Goal: Transaction & Acquisition: Subscribe to service/newsletter

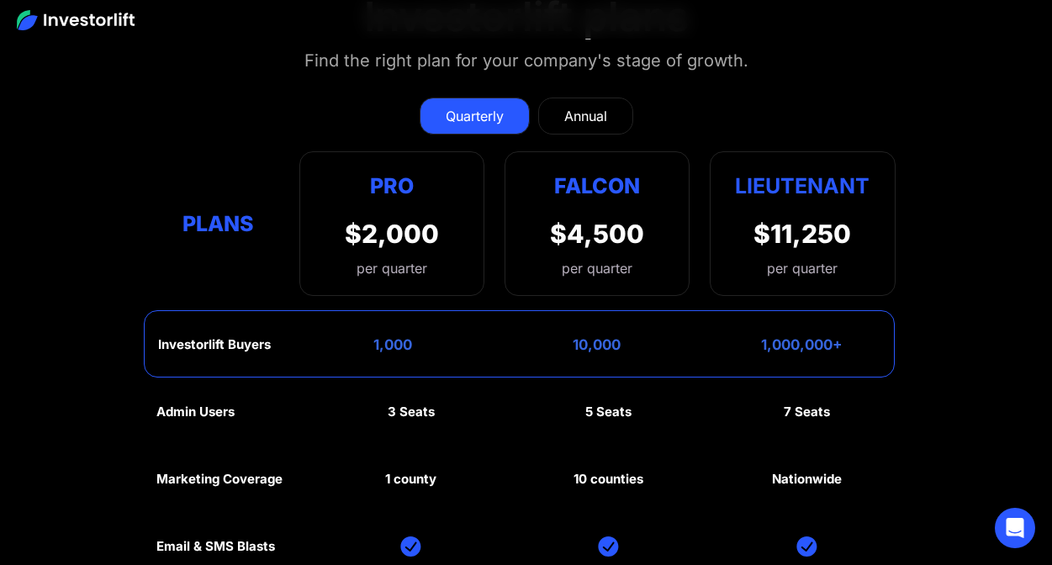
scroll to position [7345, 0]
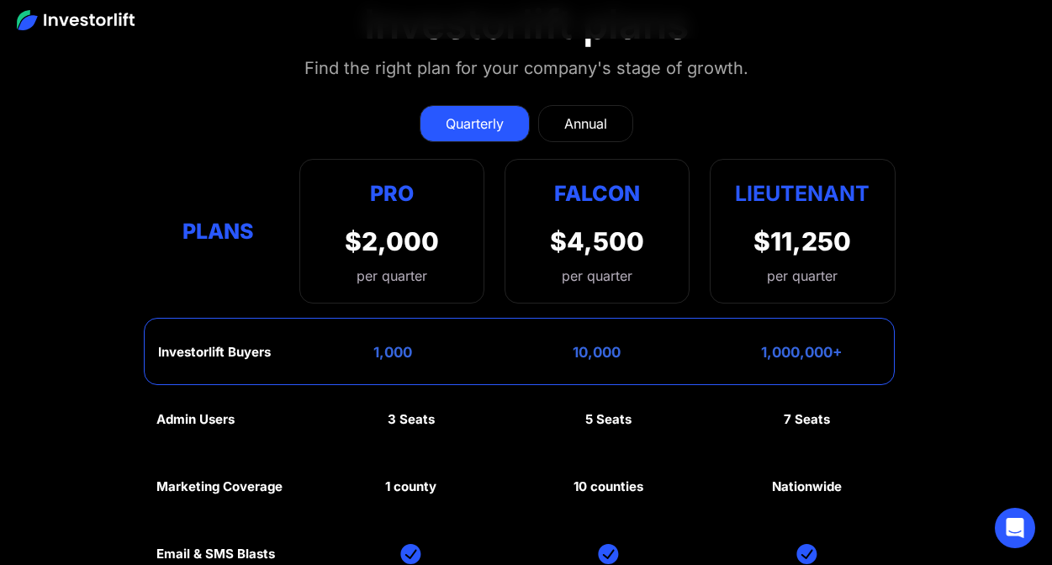
click at [394, 344] on div "1,000" at bounding box center [392, 352] width 39 height 17
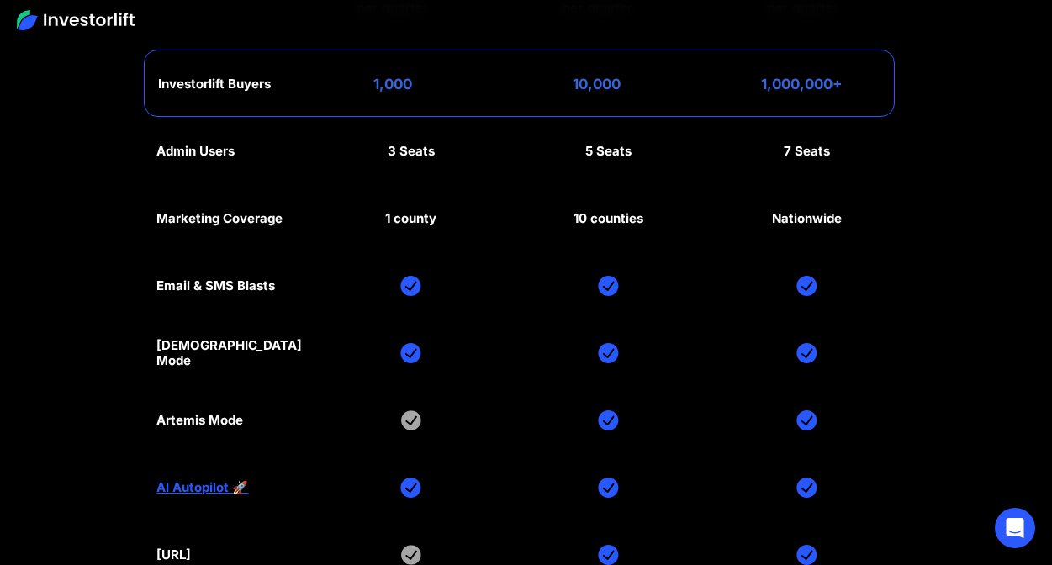
scroll to position [7617, 0]
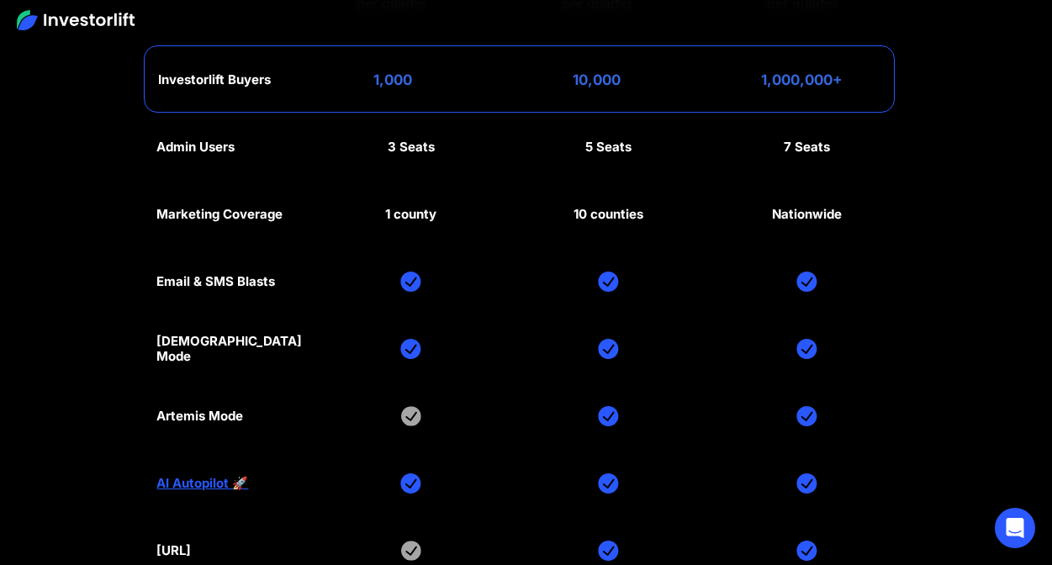
click at [401, 406] on img at bounding box center [411, 416] width 20 height 20
click at [212, 409] on div "Artemis Mode" at bounding box center [199, 416] width 87 height 15
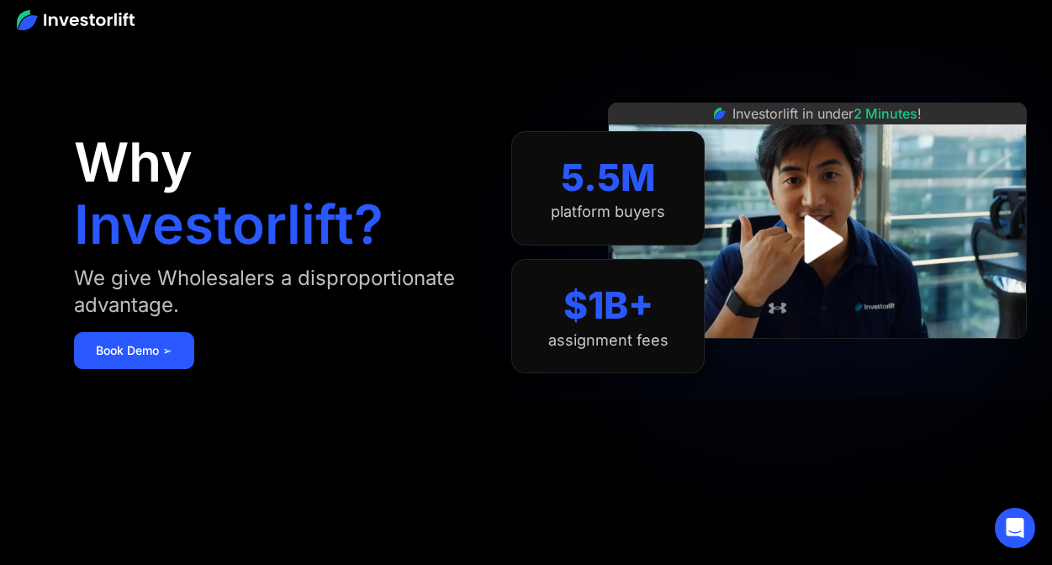
scroll to position [0, 0]
